Goal: Information Seeking & Learning: Learn about a topic

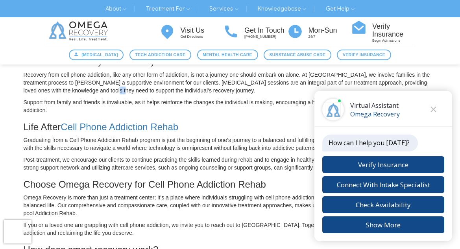
click at [114, 100] on div "Understanding Cell Phone Addiction What Makes Cell Phone Addiction Rehab Import…" at bounding box center [230, 158] width 413 height 774
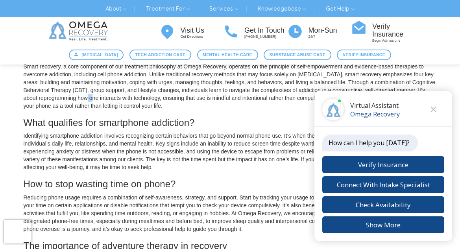
drag, startPoint x: 101, startPoint y: 100, endPoint x: 125, endPoint y: 116, distance: 29.5
click at [123, 112] on div "How does smart recovery work? Smart recovery, a core component of our treatment…" at bounding box center [230, 198] width 413 height 300
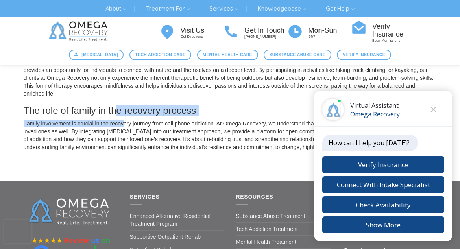
drag, startPoint x: 119, startPoint y: 115, endPoint x: 120, endPoint y: 142, distance: 27.2
click at [131, 128] on div "How does smart recovery work? Smart recovery, a core component of our treatment…" at bounding box center [230, 1] width 413 height 300
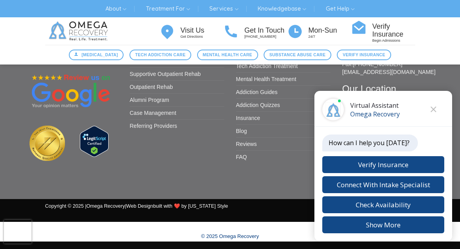
drag, startPoint x: 163, startPoint y: 175, endPoint x: 200, endPoint y: 188, distance: 39.4
click at [191, 185] on div "Services Enhanced Alternative Residential Treatment Program Supportive Outpatie…" at bounding box center [230, 114] width 425 height 169
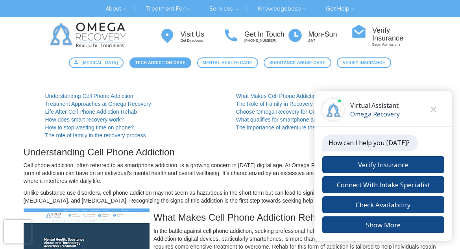
click at [159, 67] on link "Tech Addiction Care" at bounding box center [161, 62] width 62 height 11
